Goal: Information Seeking & Learning: Check status

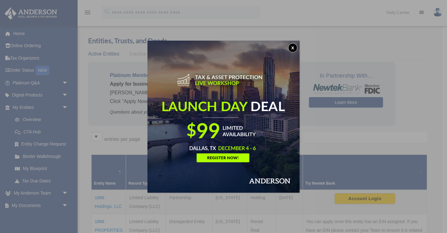
click at [25, 59] on div "x" at bounding box center [223, 116] width 447 height 233
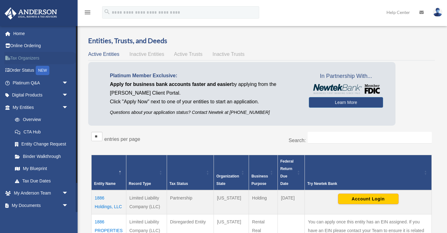
click at [27, 58] on link "Tax Organizers" at bounding box center [40, 58] width 73 height 12
click at [186, 55] on span "Active Trusts" at bounding box center [188, 54] width 29 height 5
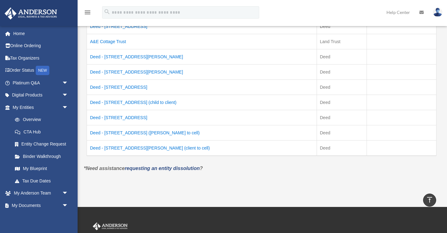
scroll to position [125, 0]
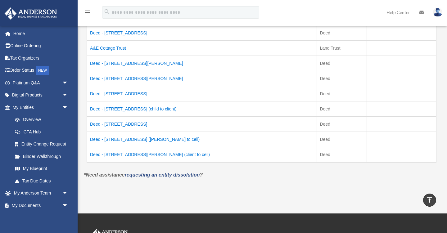
click at [153, 109] on td "Deed - [STREET_ADDRESS] (child to client)" at bounding box center [202, 109] width 230 height 15
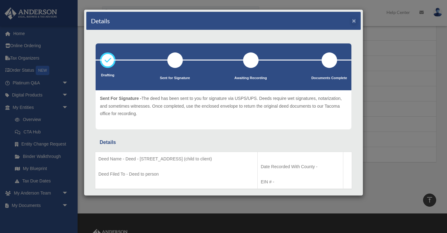
click at [354, 21] on button "×" at bounding box center [354, 20] width 4 height 7
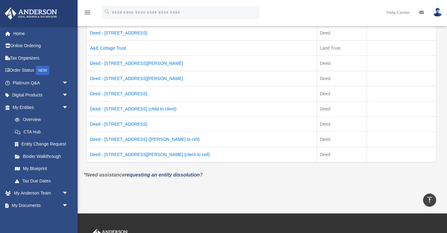
click at [105, 33] on td "Deed - [STREET_ADDRESS]" at bounding box center [202, 33] width 230 height 16
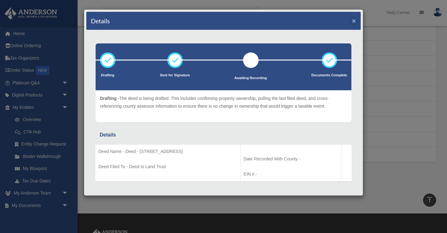
click at [354, 22] on button "×" at bounding box center [354, 20] width 4 height 7
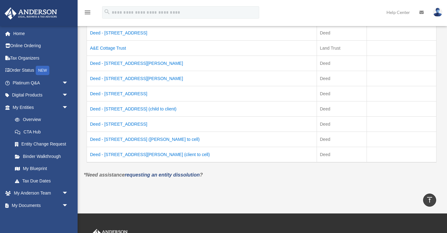
click at [108, 48] on td "A&E Cottage Trust" at bounding box center [202, 48] width 230 height 15
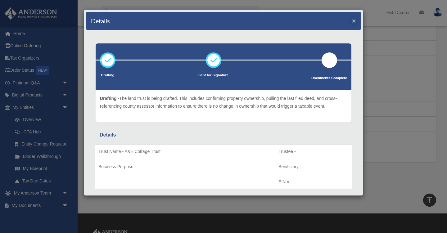
click at [355, 21] on button "×" at bounding box center [354, 20] width 4 height 7
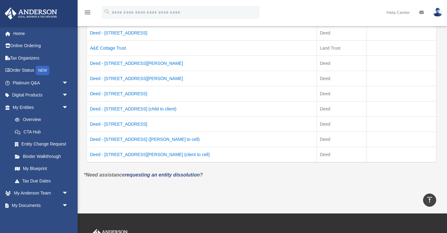
click at [130, 63] on td "Deed - [STREET_ADDRESS][PERSON_NAME]" at bounding box center [202, 63] width 230 height 15
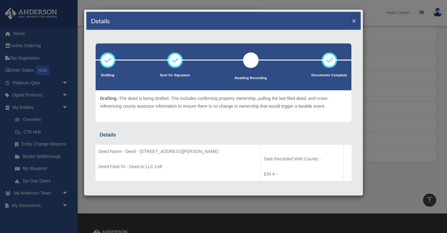
click at [354, 21] on button "×" at bounding box center [354, 20] width 4 height 7
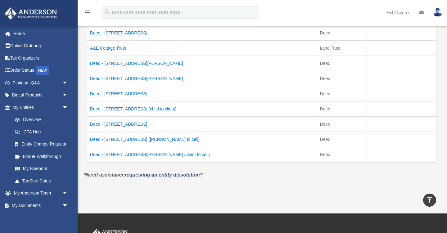
click at [123, 64] on td "Deed - [STREET_ADDRESS][PERSON_NAME]" at bounding box center [202, 63] width 230 height 15
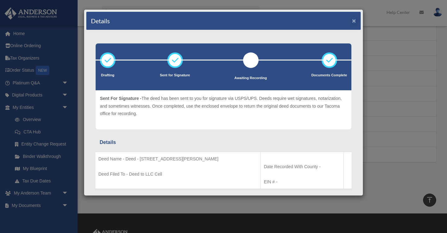
click at [353, 23] on button "×" at bounding box center [354, 20] width 4 height 7
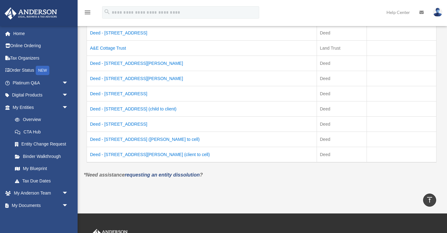
click at [120, 79] on td "Deed - [STREET_ADDRESS][PERSON_NAME]" at bounding box center [202, 78] width 230 height 15
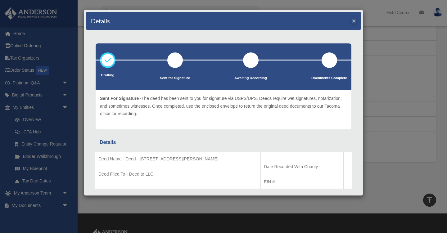
click at [354, 22] on button "×" at bounding box center [354, 20] width 4 height 7
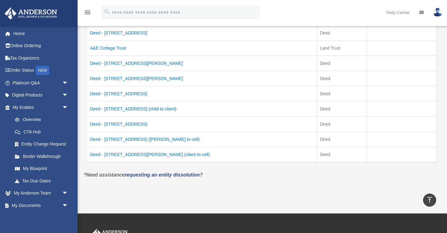
click at [130, 93] on td "Deed - [STREET_ADDRESS]" at bounding box center [202, 93] width 230 height 15
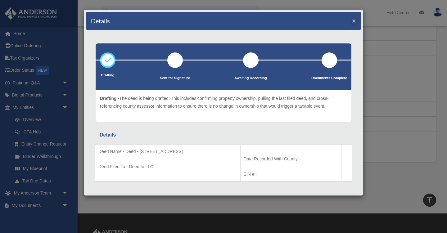
click at [354, 21] on button "×" at bounding box center [354, 20] width 4 height 7
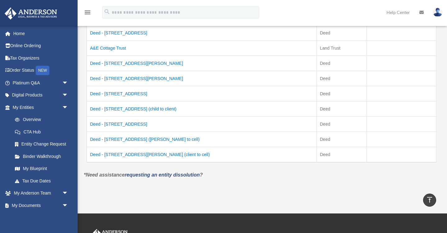
click at [144, 108] on td "Deed - [STREET_ADDRESS] (child to client)" at bounding box center [202, 109] width 230 height 15
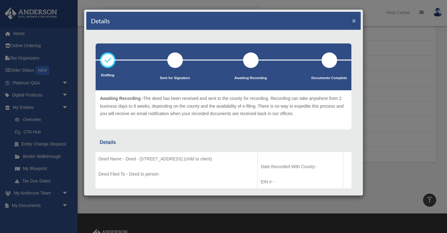
click at [355, 21] on button "×" at bounding box center [354, 20] width 4 height 7
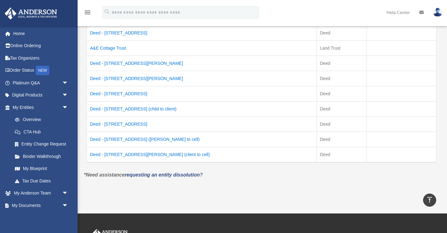
click at [131, 93] on td "Deed - [STREET_ADDRESS]" at bounding box center [202, 93] width 230 height 15
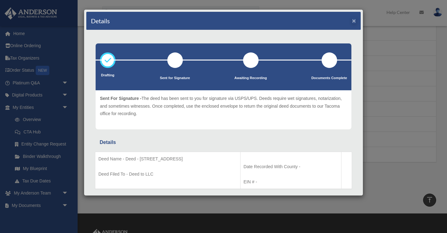
click at [354, 22] on button "×" at bounding box center [354, 20] width 4 height 7
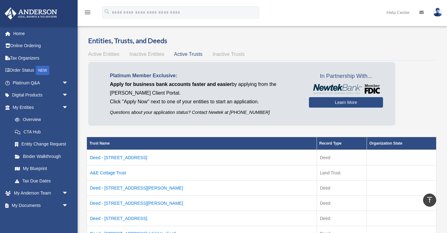
scroll to position [0, 0]
click at [237, 53] on span "Inactive Trusts" at bounding box center [229, 54] width 32 height 5
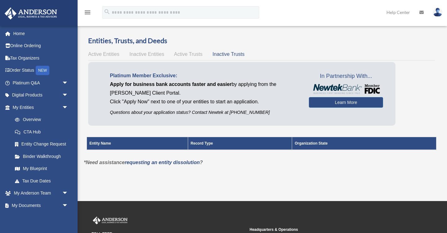
click at [150, 53] on span "Inactive Entities" at bounding box center [147, 54] width 35 height 5
click at [112, 55] on span "Active Entities" at bounding box center [103, 54] width 31 height 5
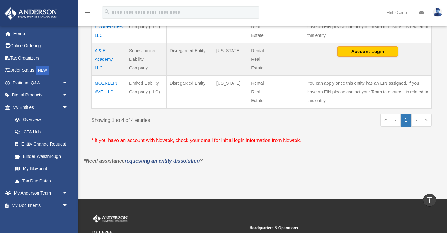
scroll to position [204, 0]
